Goal: Information Seeking & Learning: Learn about a topic

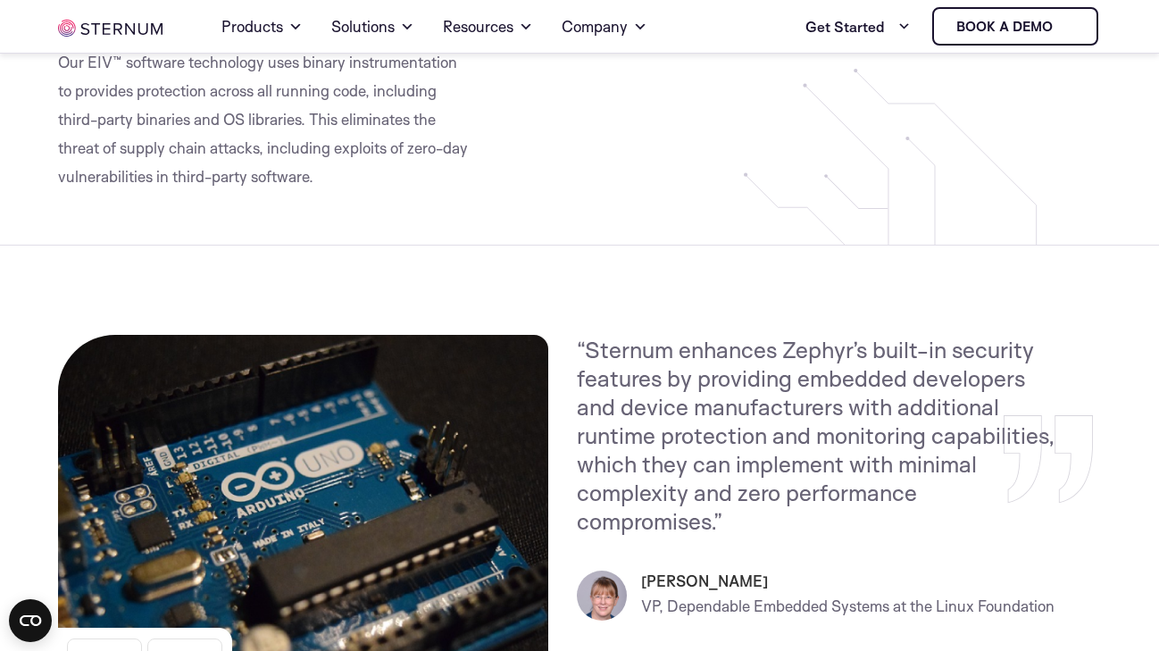
scroll to position [2074, 0]
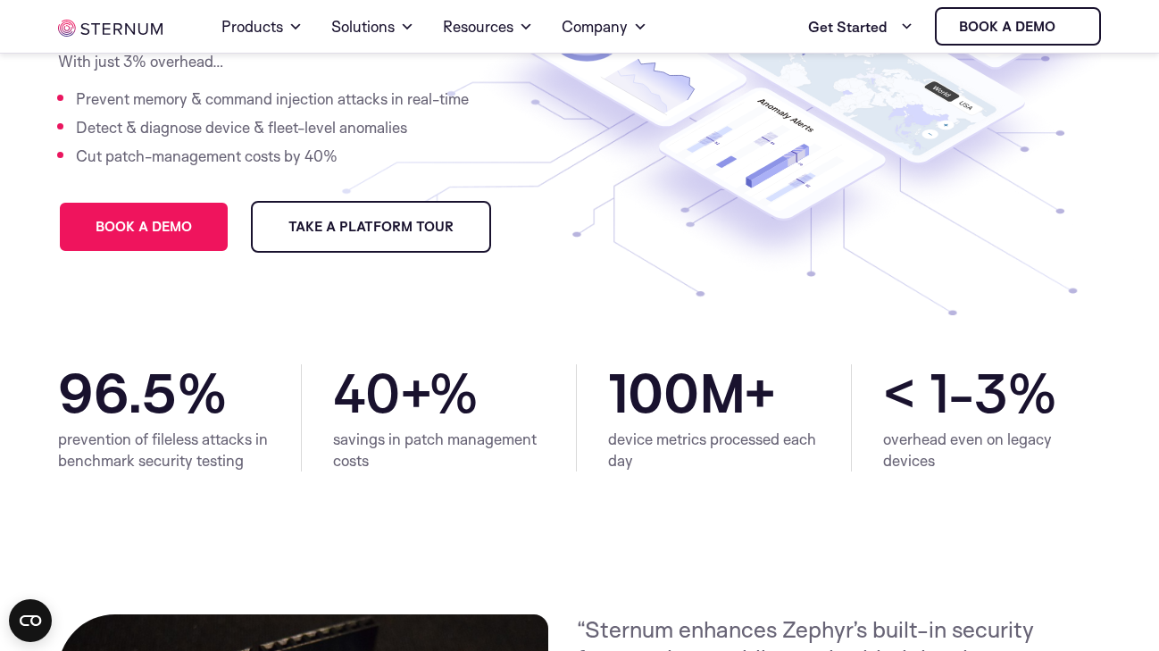
scroll to position [672, 0]
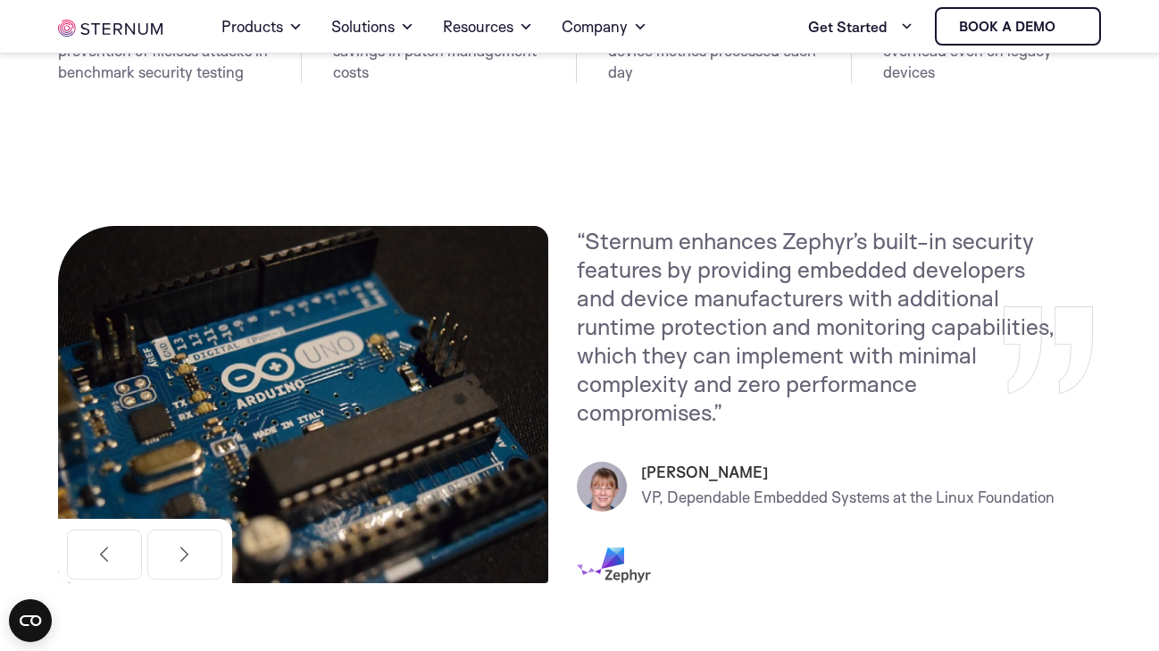
click at [851, 98] on section "prevention of fileless attacks in benchmark security testing 96.5 % savings in …" at bounding box center [579, 56] width 1159 height 161
click at [1066, 407] on div "“Sternum enhances Zephyr’s built-in security features by providing embedded dev…" at bounding box center [839, 413] width 525 height 375
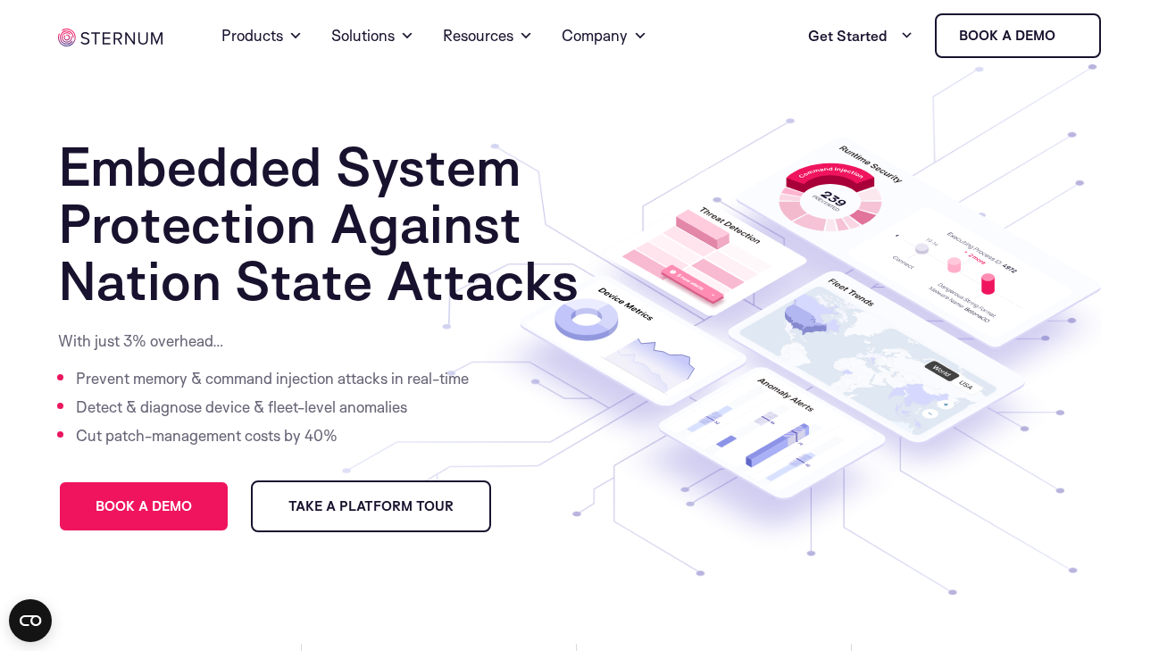
scroll to position [0, 0]
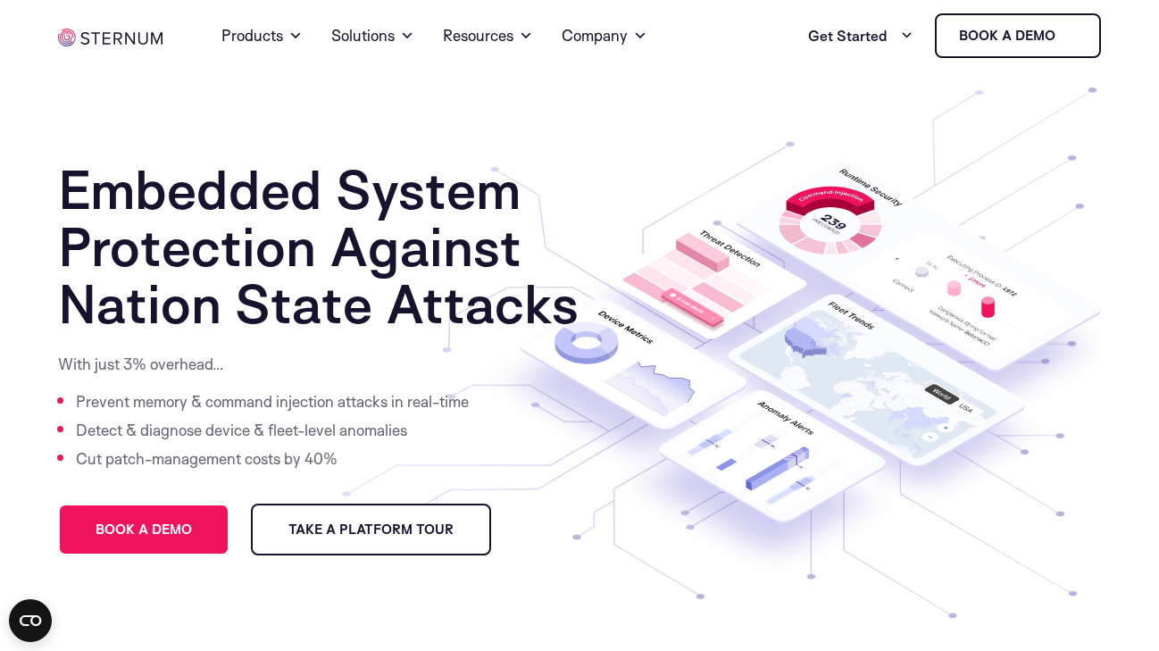
click at [574, 109] on section "Embedded System Protection Against Nation State Attacks With just 3% overhead… …" at bounding box center [579, 369] width 1159 height 596
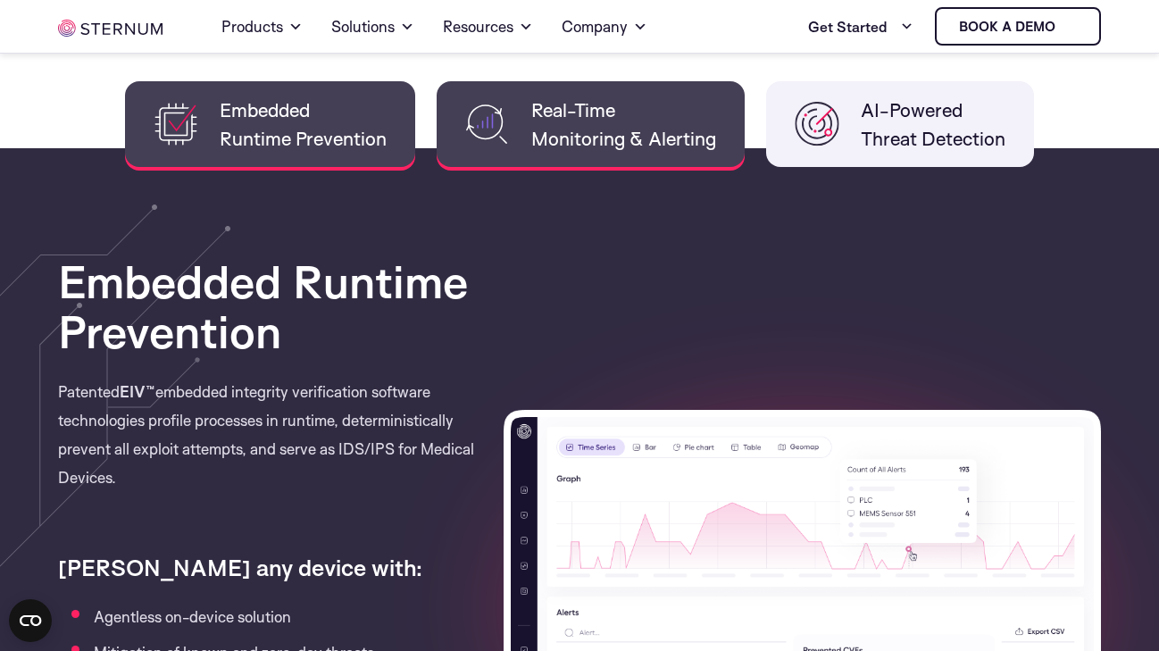
scroll to position [1534, 0]
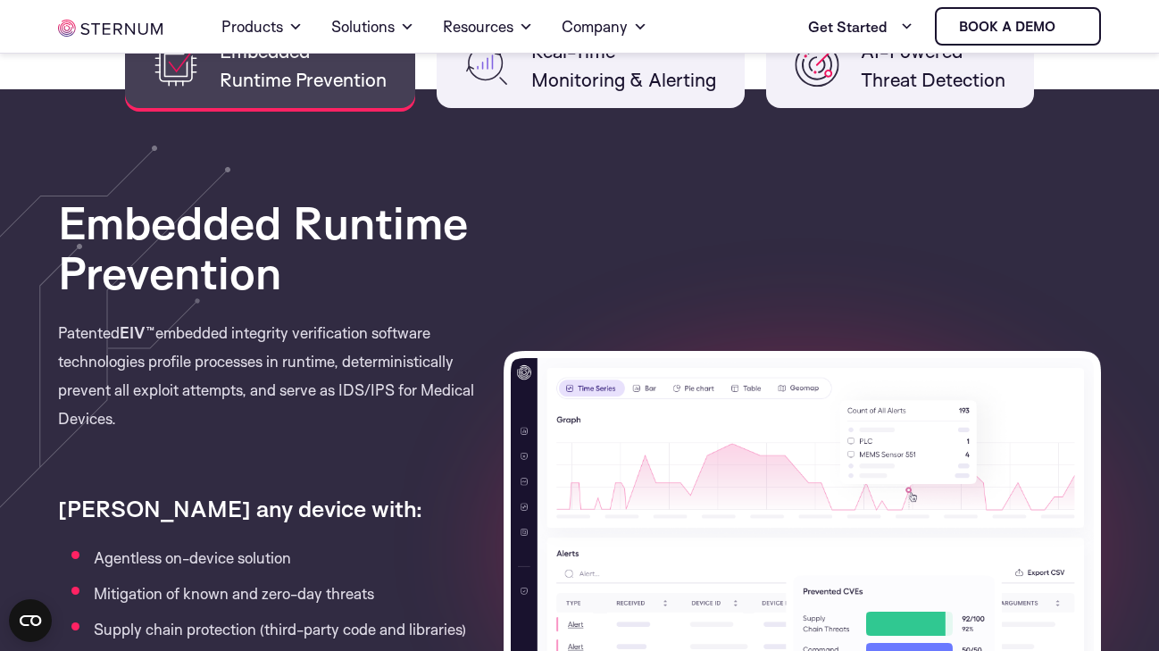
click at [579, 300] on div "Embedded Runtime Prevention Patented EIV™ embedded integrity verification softw…" at bounding box center [580, 549] width 1070 height 704
drag, startPoint x: 522, startPoint y: 297, endPoint x: 550, endPoint y: 284, distance: 30.8
click at [523, 297] on div "Embedded Runtime Prevention Patented EIV™ embedded integrity verification softw…" at bounding box center [580, 549] width 1070 height 704
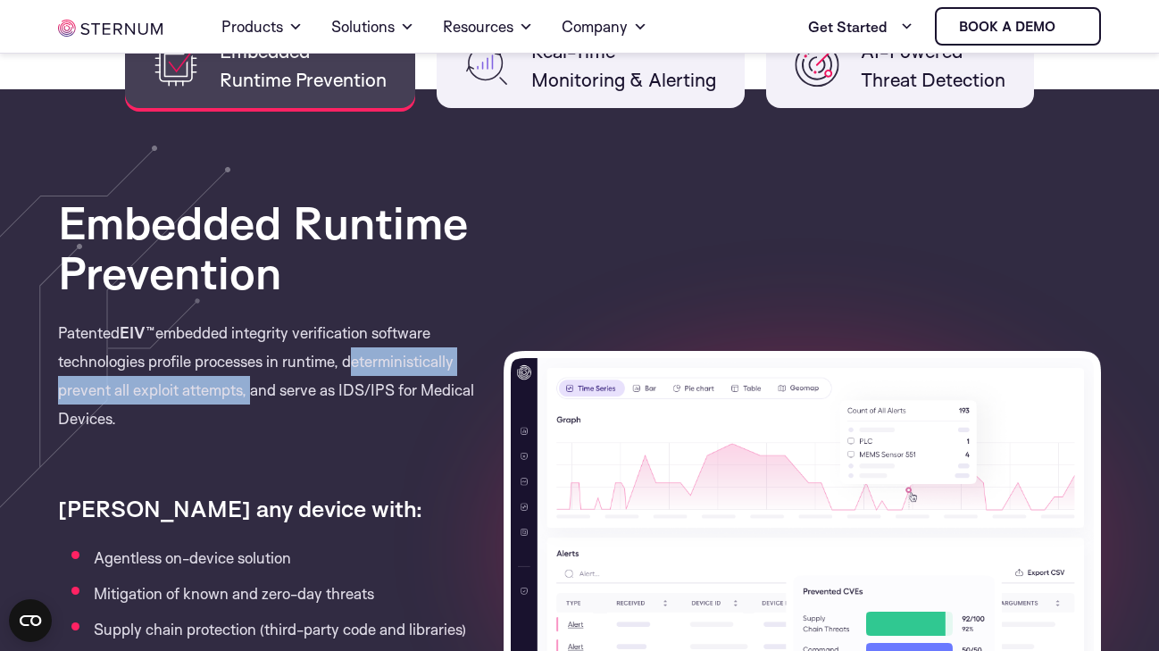
drag, startPoint x: 345, startPoint y: 361, endPoint x: 247, endPoint y: 391, distance: 102.0
click at [247, 391] on p "Patented EIV™ embedded integrity verification software technologies profile pro…" at bounding box center [267, 389] width 419 height 141
copy p "deterministically prevent all exploit attempts,"
